Goal: Navigation & Orientation: Find specific page/section

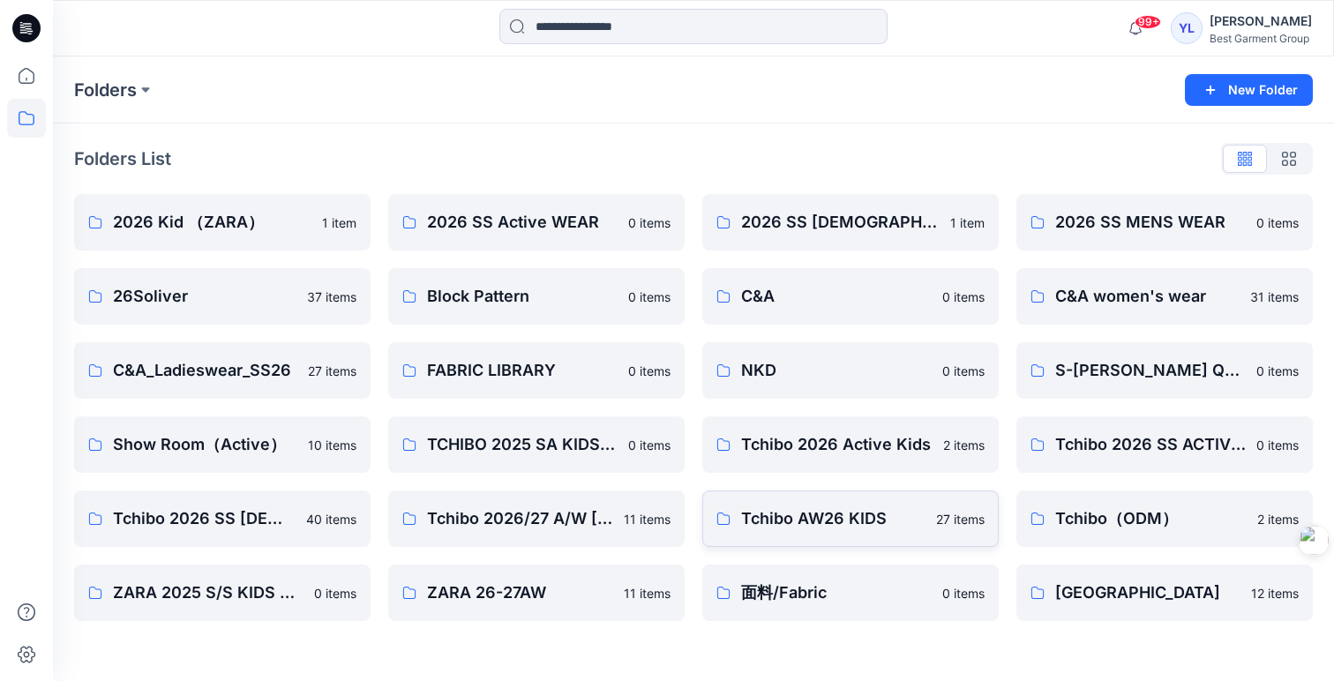
click at [850, 511] on p "Tchibo AW26 KIDS" at bounding box center [833, 518] width 184 height 25
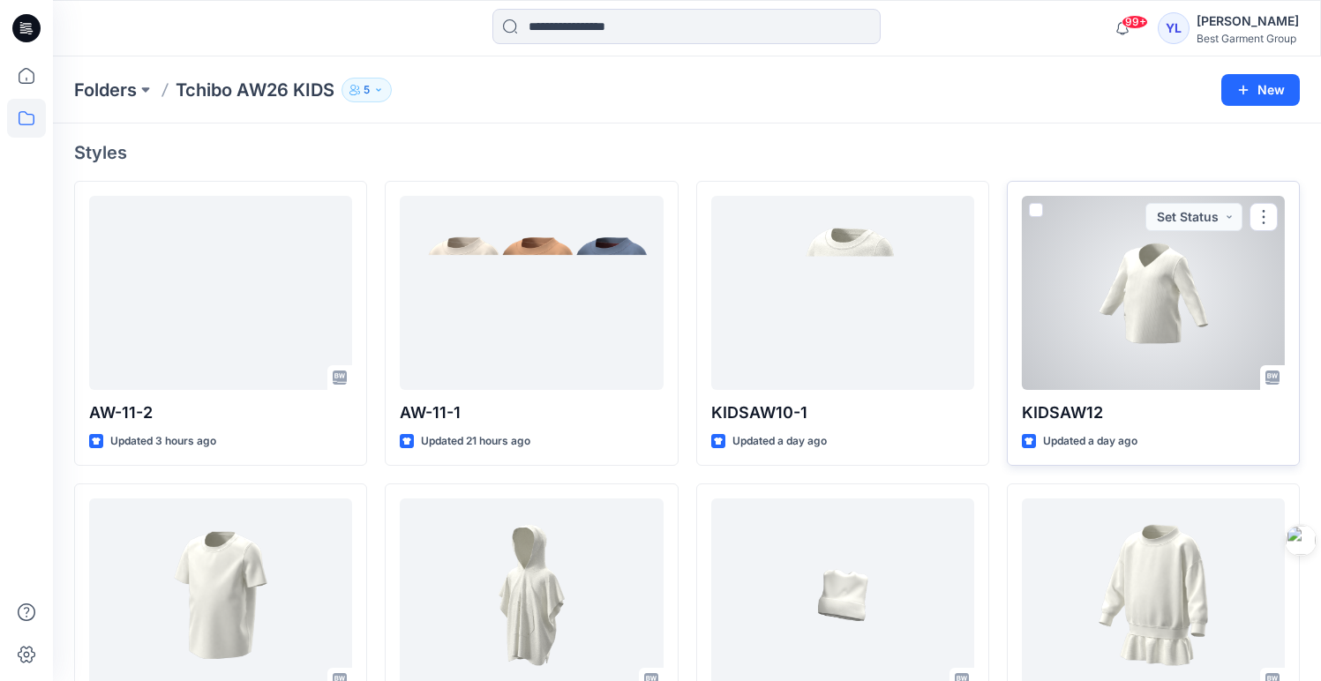
scroll to position [328, 0]
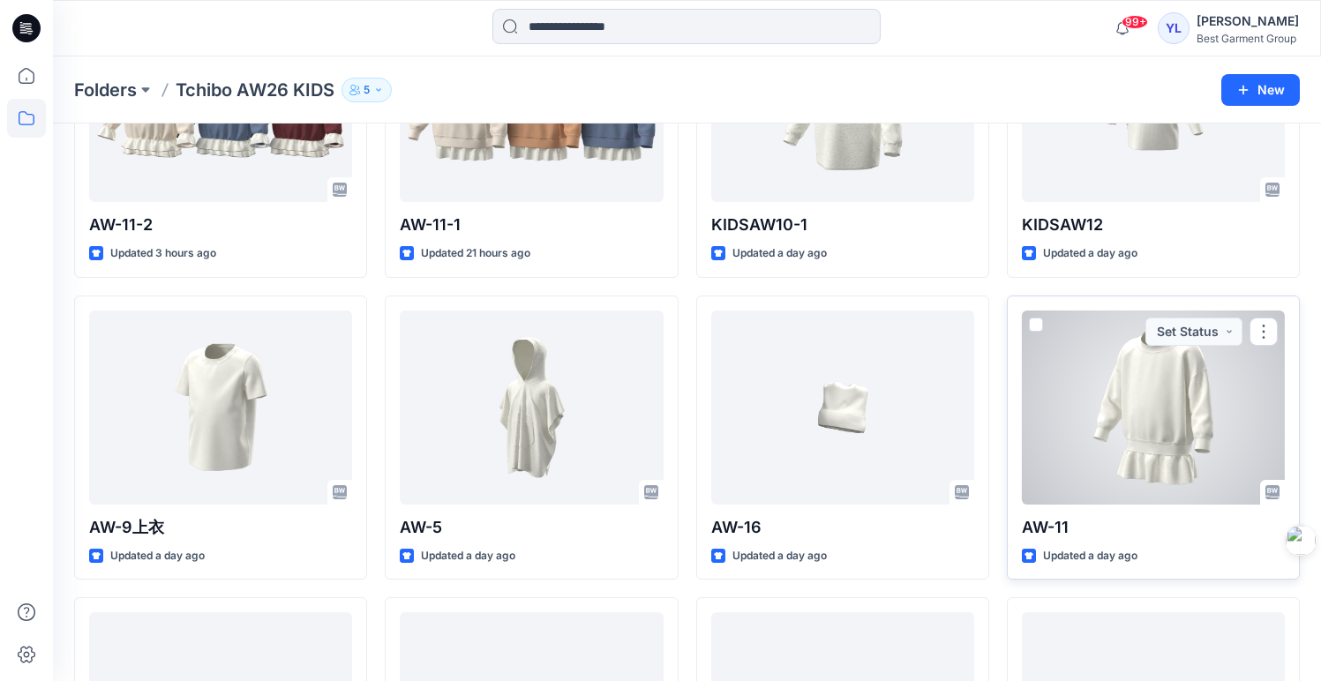
click at [1201, 426] on div at bounding box center [1153, 408] width 263 height 194
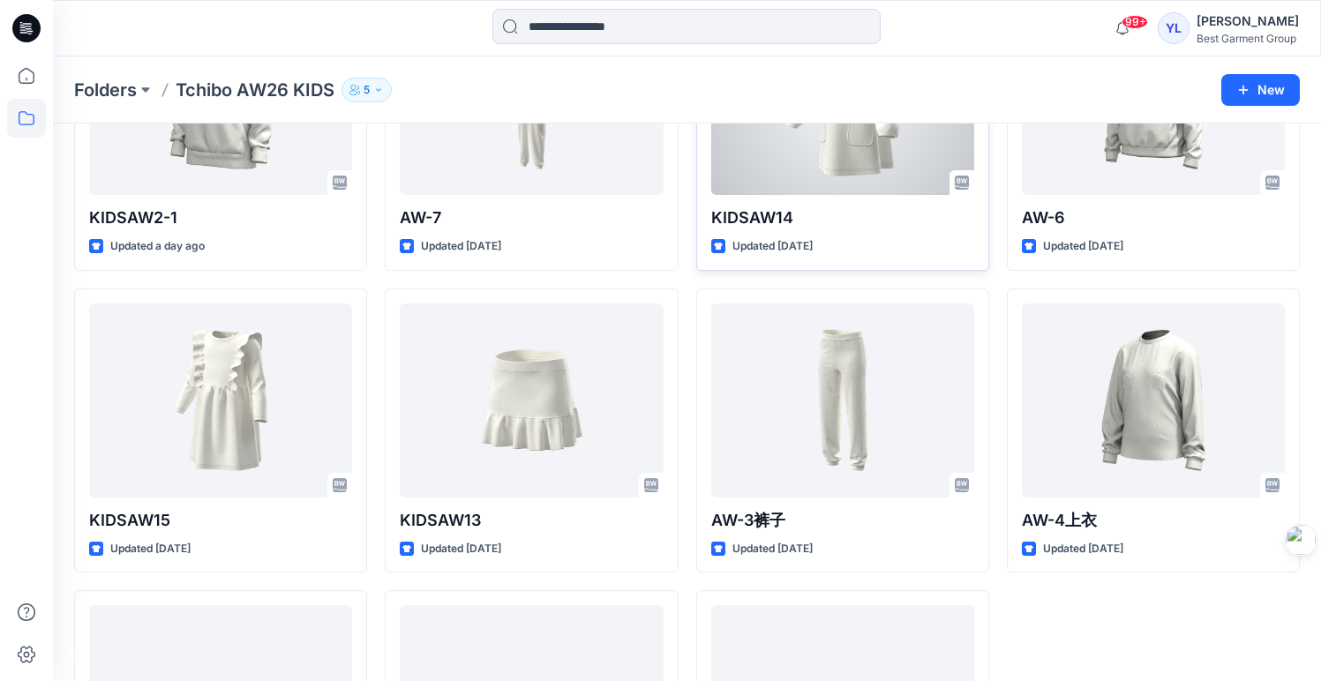
scroll to position [1680, 0]
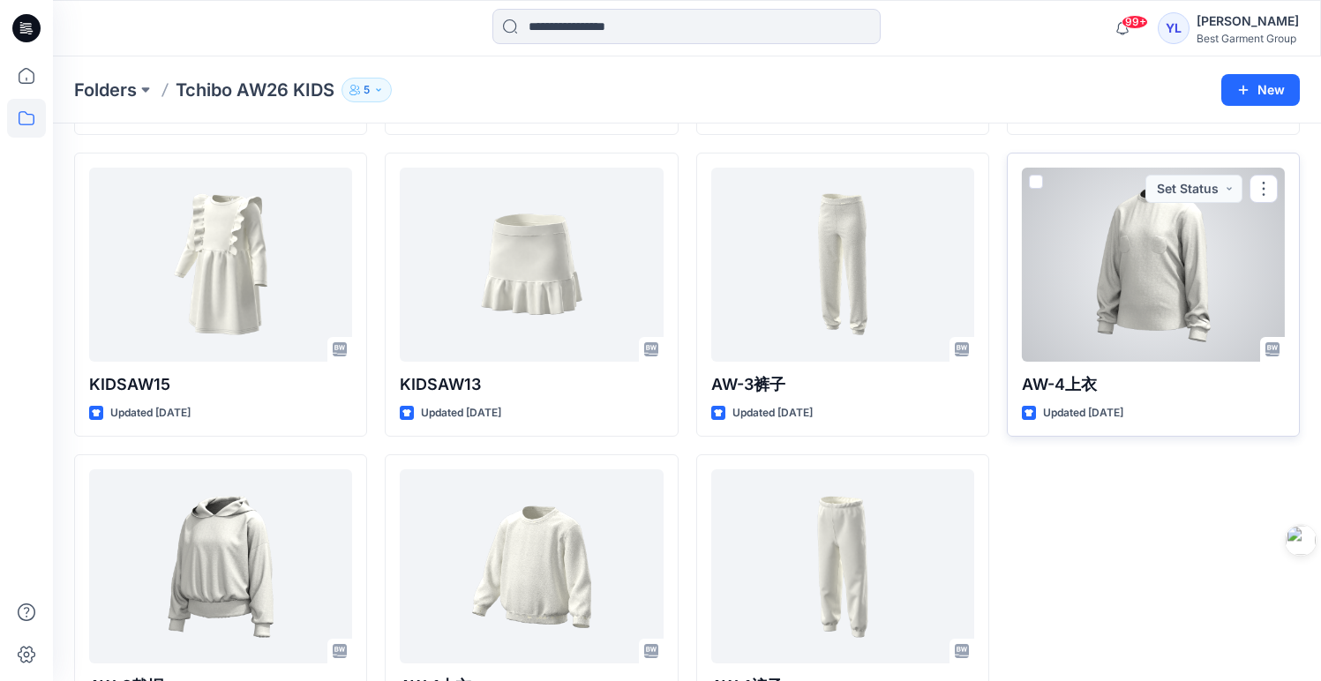
click at [1146, 245] on div at bounding box center [1153, 265] width 263 height 194
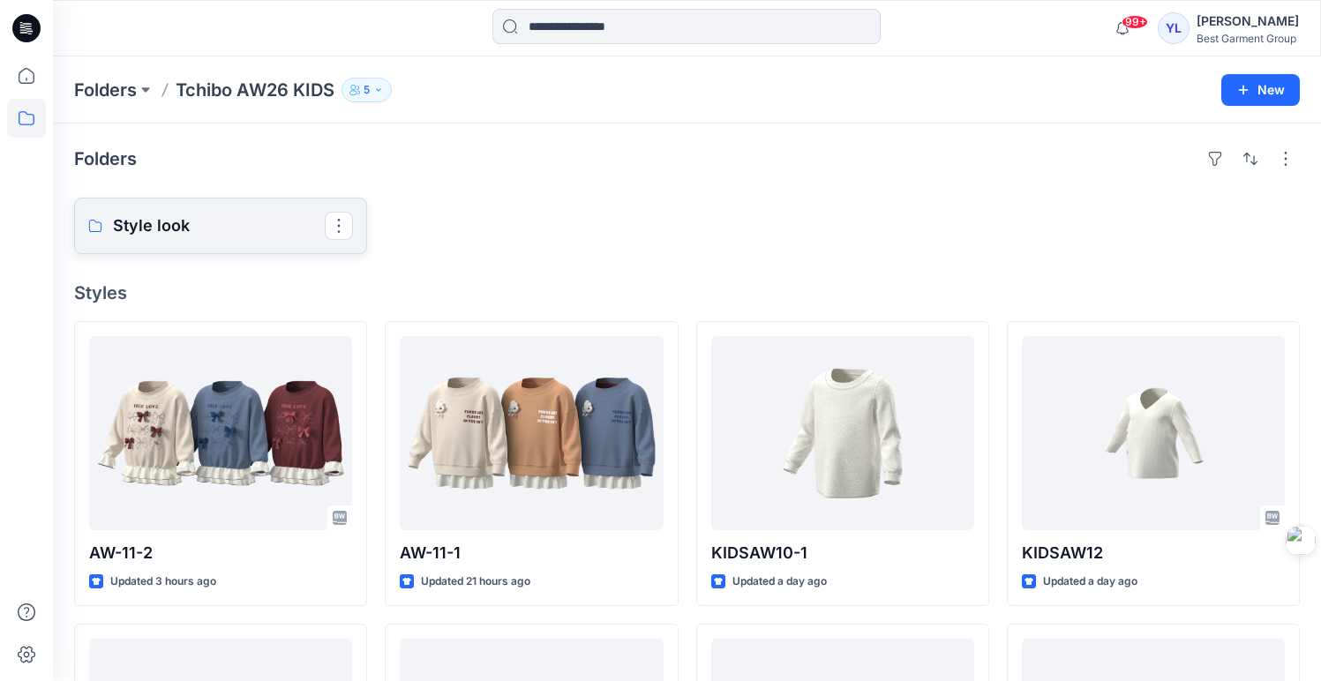
click at [213, 229] on p "Style look" at bounding box center [219, 226] width 212 height 25
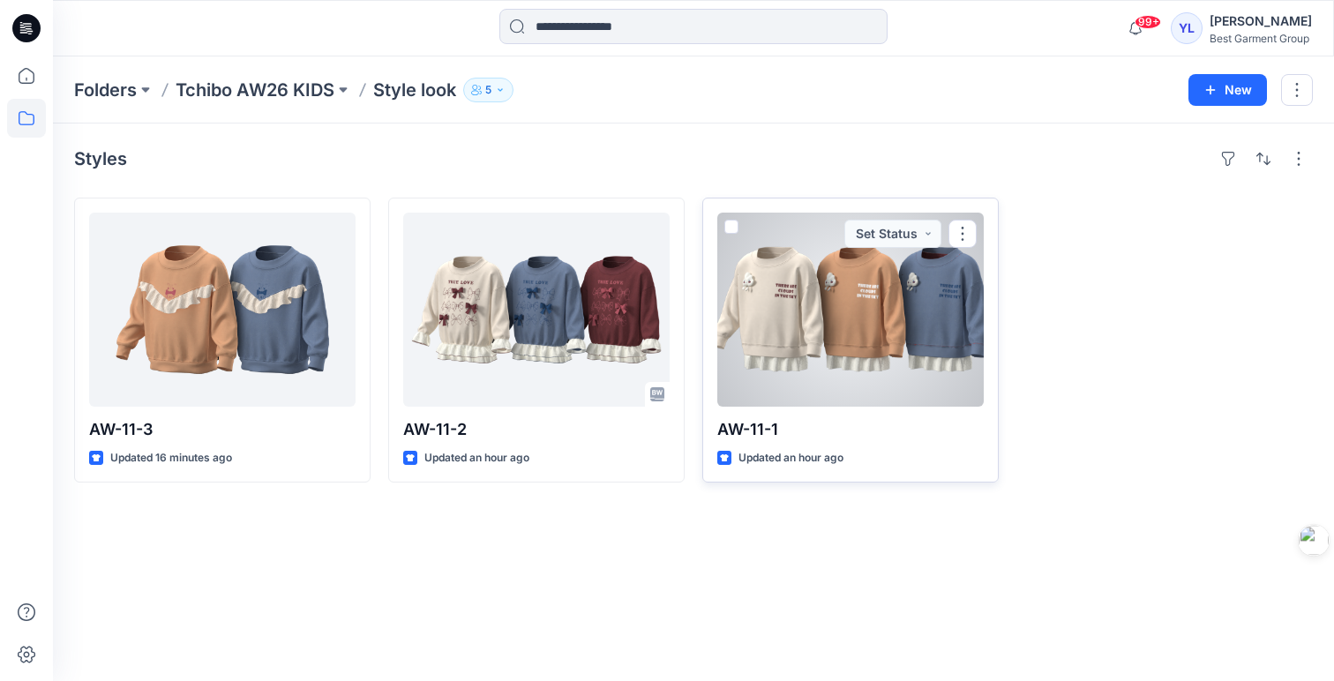
click at [848, 288] on div at bounding box center [850, 310] width 266 height 194
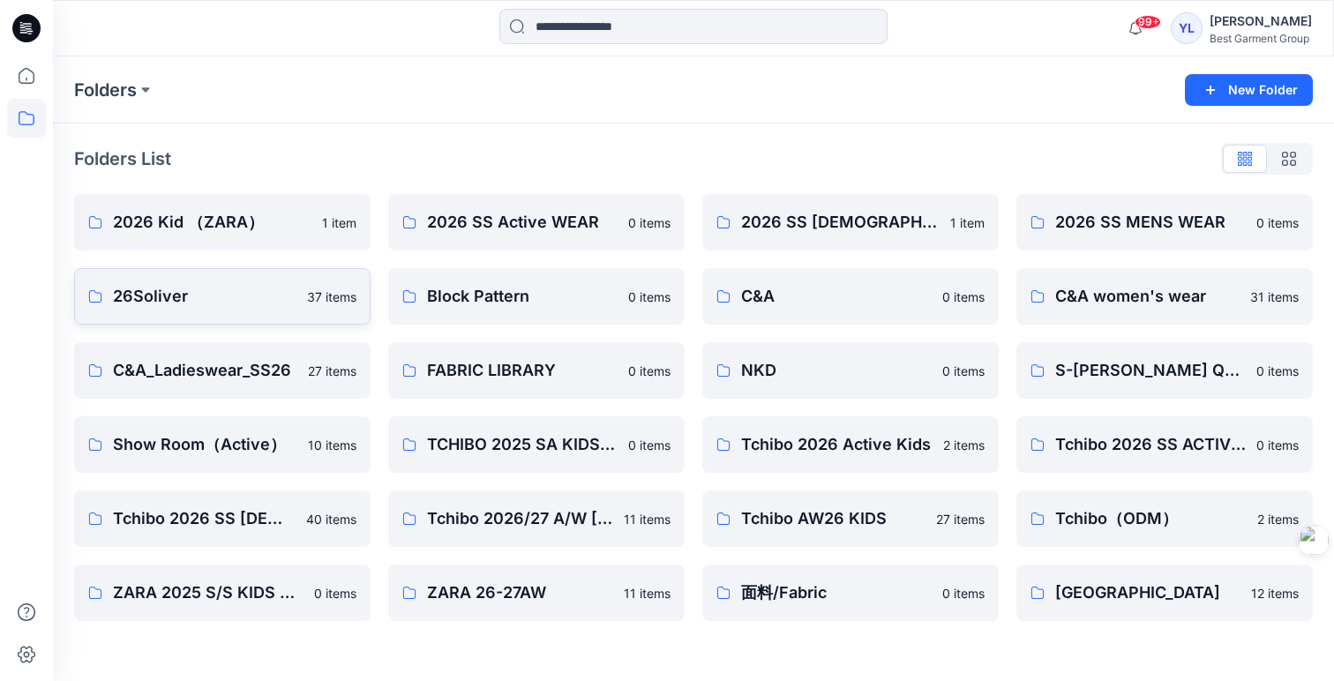
click at [252, 300] on p "26Soliver" at bounding box center [205, 296] width 184 height 25
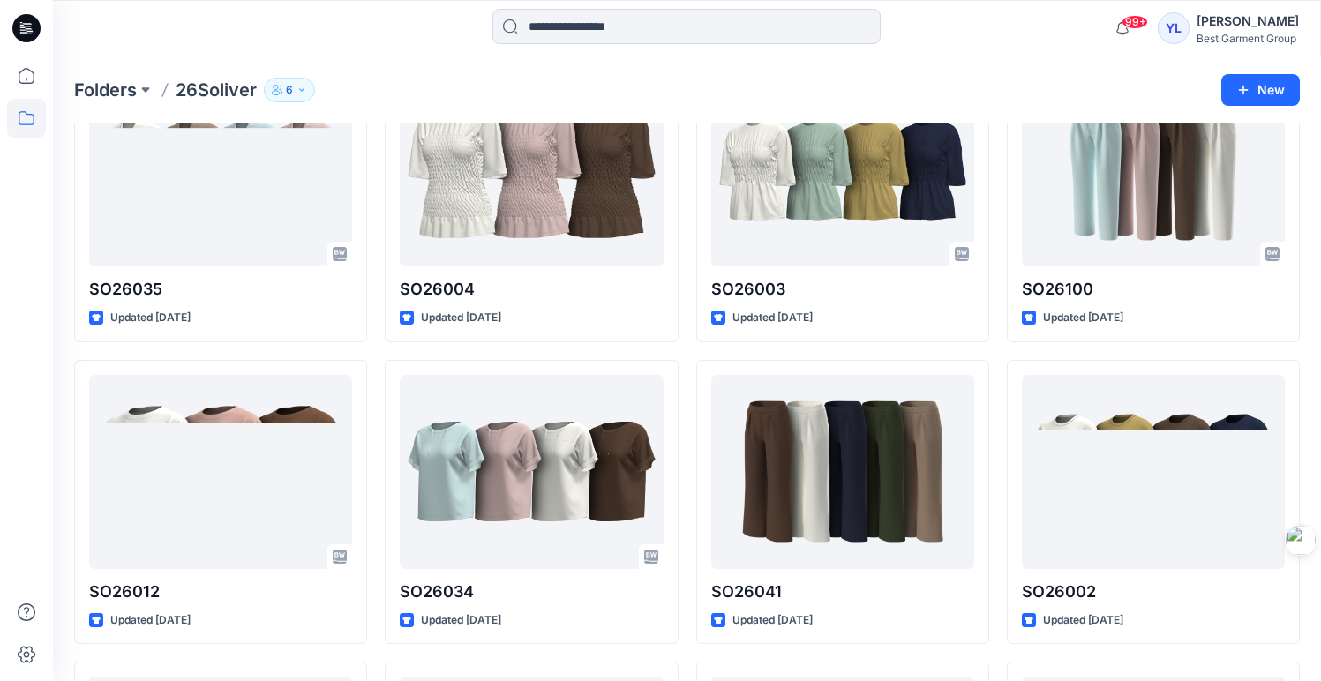
scroll to position [628, 0]
